Goal: Task Accomplishment & Management: Manage account settings

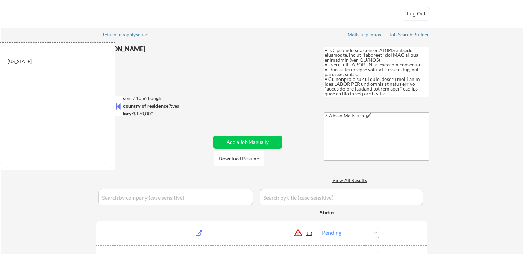
select select ""pending""
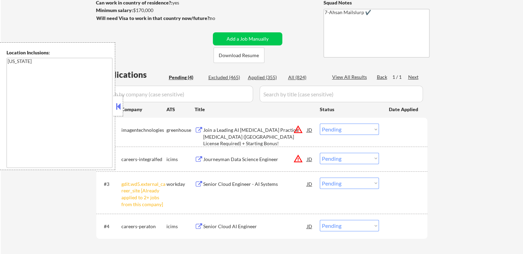
scroll to position [172, 0]
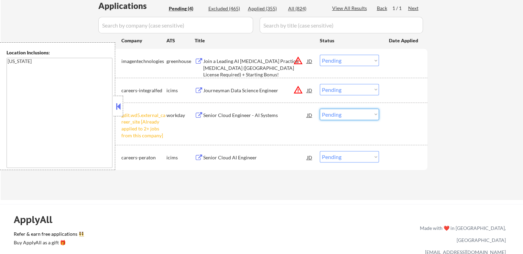
drag, startPoint x: 334, startPoint y: 114, endPoint x: 338, endPoint y: 118, distance: 6.1
click at [336, 114] on select "Choose an option... Pending Applied Excluded (Questions) Excluded (Expired) Exc…" at bounding box center [349, 114] width 59 height 11
click at [320, 109] on select "Choose an option... Pending Applied Excluded (Questions) Excluded (Expired) Exc…" at bounding box center [349, 114] width 59 height 11
click at [254, 190] on div "← Return to /applysquad Mailslurp Inbox Job Search Builder [PERSON_NAME] User E…" at bounding box center [261, 25] width 343 height 338
select select ""pending""
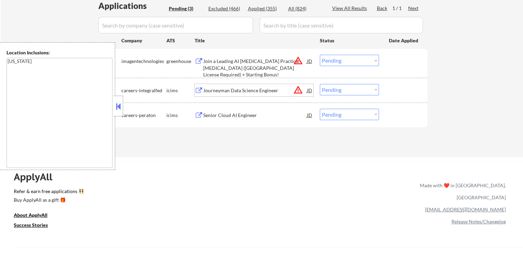
click at [239, 92] on div "Journeyman Data Science Engineer" at bounding box center [255, 90] width 104 height 7
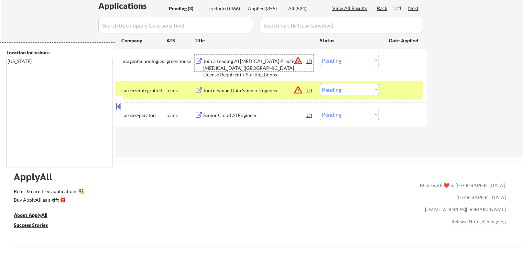
click at [231, 61] on div "Join a Leading AI [MEDICAL_DATA] Practice - [MEDICAL_DATA] ([GEOGRAPHIC_DATA] L…" at bounding box center [255, 68] width 104 height 20
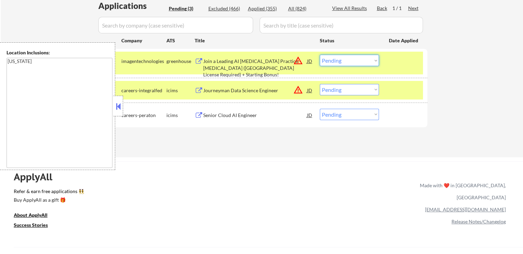
drag, startPoint x: 338, startPoint y: 57, endPoint x: 341, endPoint y: 64, distance: 7.9
click at [339, 57] on select "Choose an option... Pending Applied Excluded (Questions) Excluded (Expired) Exc…" at bounding box center [349, 60] width 59 height 11
click at [320, 55] on select "Choose an option... Pending Applied Excluded (Questions) Excluded (Expired) Exc…" at bounding box center [349, 60] width 59 height 11
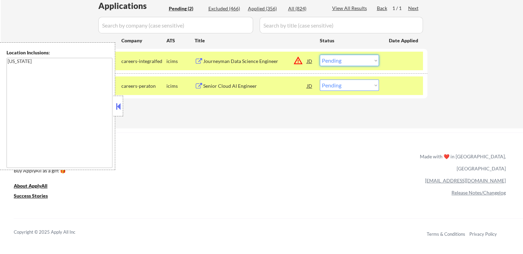
click at [347, 55] on select "Choose an option... Pending Applied Excluded (Questions) Excluded (Expired) Exc…" at bounding box center [349, 60] width 59 height 11
click at [320, 55] on select "Choose an option... Pending Applied Excluded (Questions) Excluded (Expired) Exc…" at bounding box center [349, 60] width 59 height 11
click at [353, 85] on select "Choose an option... Pending Applied Excluded (Questions) Excluded (Expired) Exc…" at bounding box center [349, 84] width 59 height 11
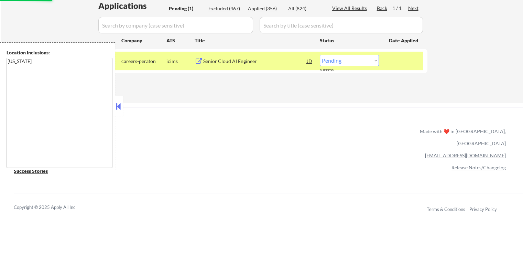
click at [222, 60] on div "Senior Cloud AI Engineer" at bounding box center [255, 61] width 104 height 7
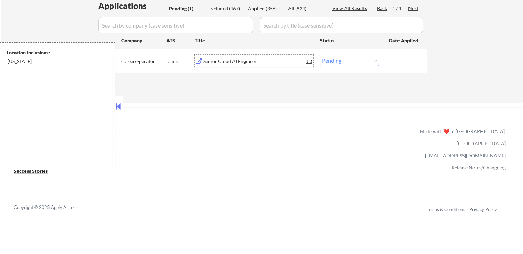
click at [334, 52] on div "#1 careers-peraton icims Senior Cloud AI Engineer JD warning_amber Choose an op…" at bounding box center [260, 61] width 324 height 19
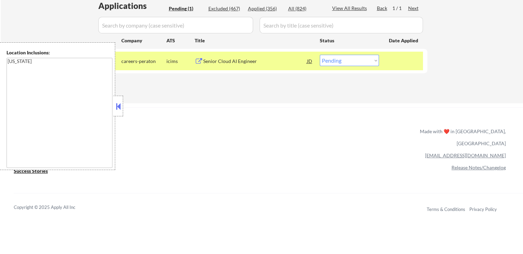
drag, startPoint x: 336, startPoint y: 60, endPoint x: 338, endPoint y: 64, distance: 3.5
click at [337, 63] on select "Choose an option... Pending Applied Excluded (Questions) Excluded (Expired) Exc…" at bounding box center [349, 60] width 59 height 11
select select ""excluded__location_""
click at [320, 55] on select "Choose an option... Pending Applied Excluded (Questions) Excluded (Expired) Exc…" at bounding box center [349, 60] width 59 height 11
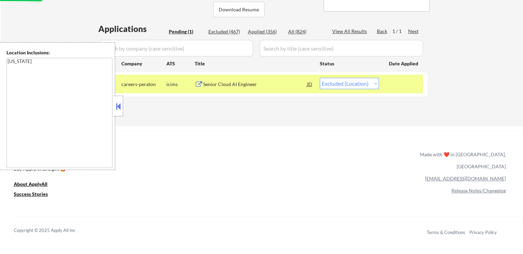
scroll to position [137, 0]
